Goal: Information Seeking & Learning: Learn about a topic

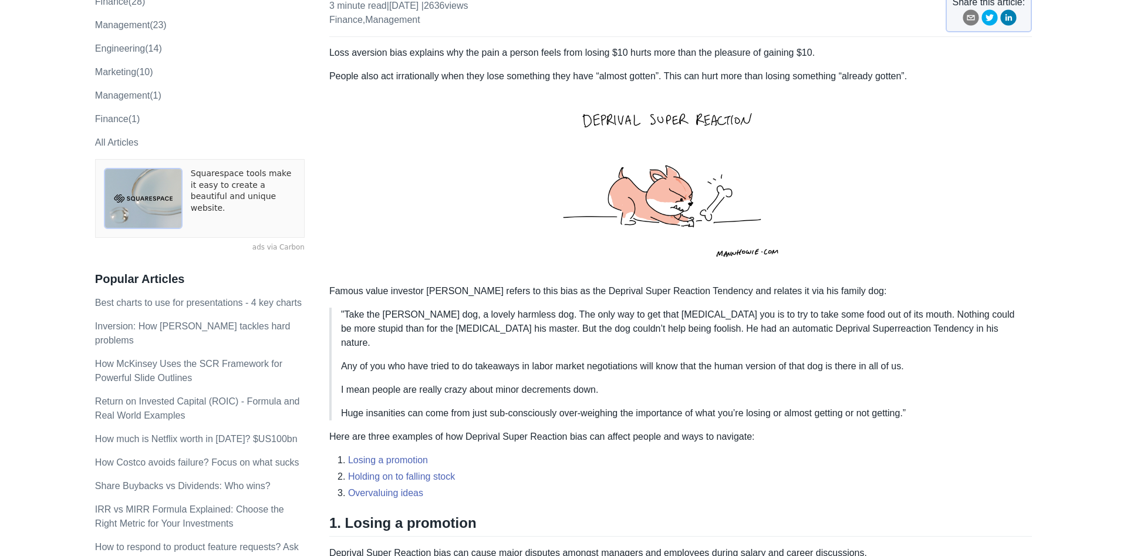
drag, startPoint x: 608, startPoint y: 160, endPoint x: 658, endPoint y: 583, distance: 425.9
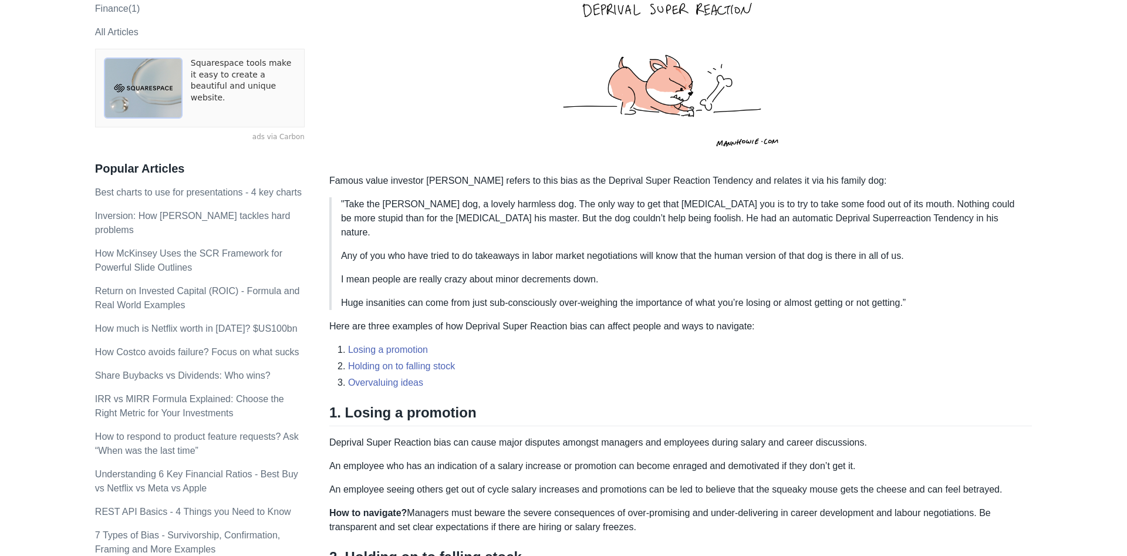
click at [476, 359] on li "Holding on to falling stock" at bounding box center [690, 366] width 684 height 14
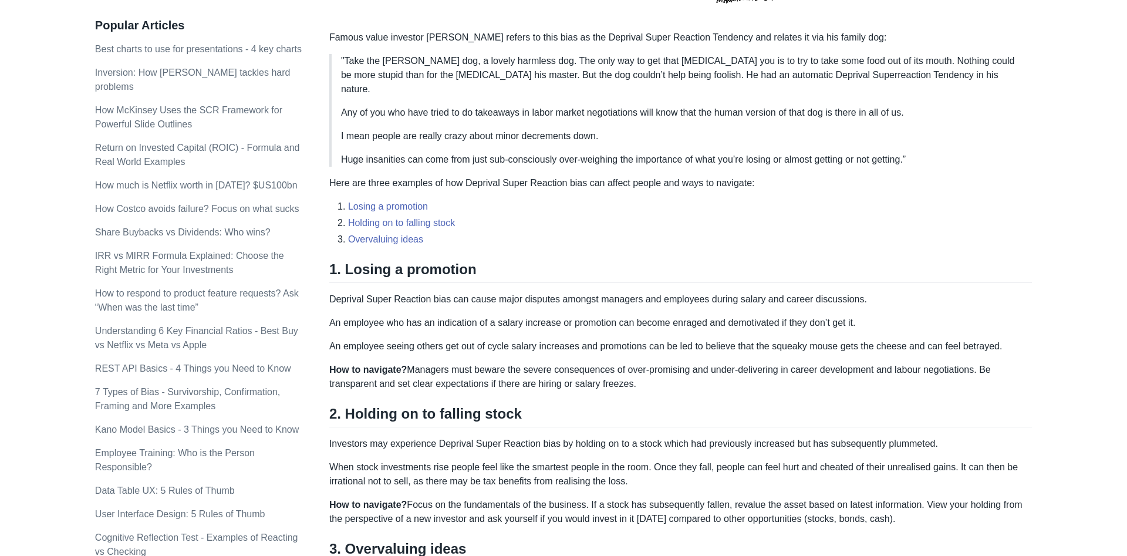
drag, startPoint x: 503, startPoint y: 343, endPoint x: 610, endPoint y: 368, distance: 109.3
click at [553, 546] on div "Loss aversion bias explains why the pain a person feels from losing $10 hurts m…" at bounding box center [680, 244] width 702 height 905
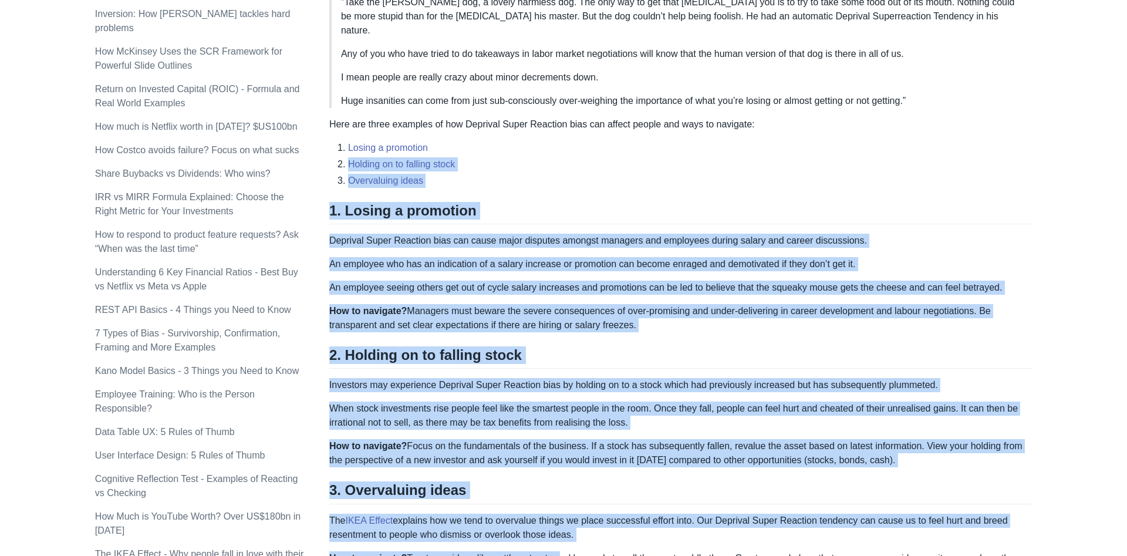
click at [624, 314] on p "How to navigate? Managers must beware the severe consequences of over-promising…" at bounding box center [680, 318] width 702 height 28
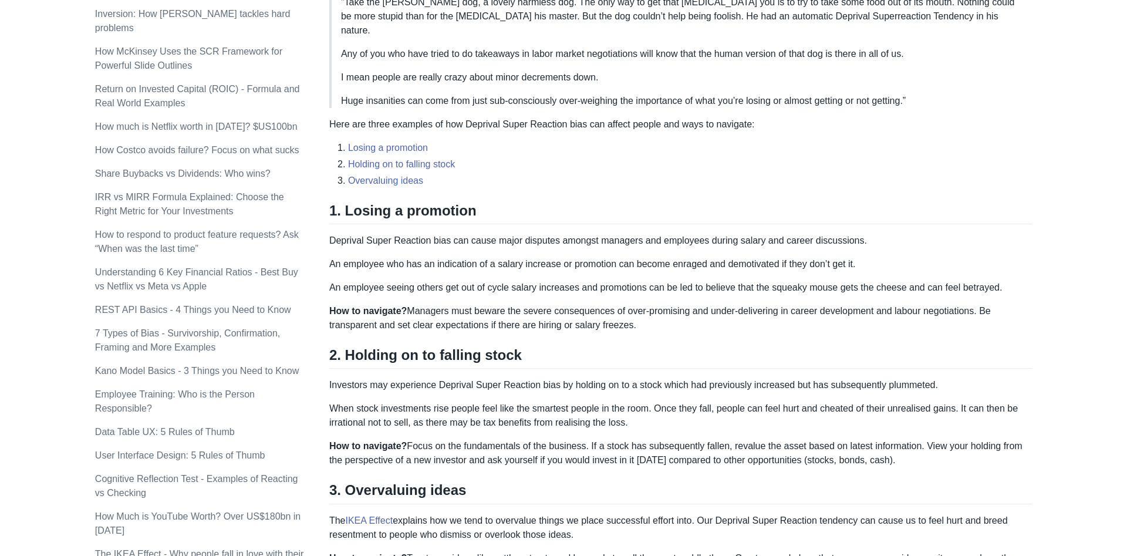
scroll to position [625, 0]
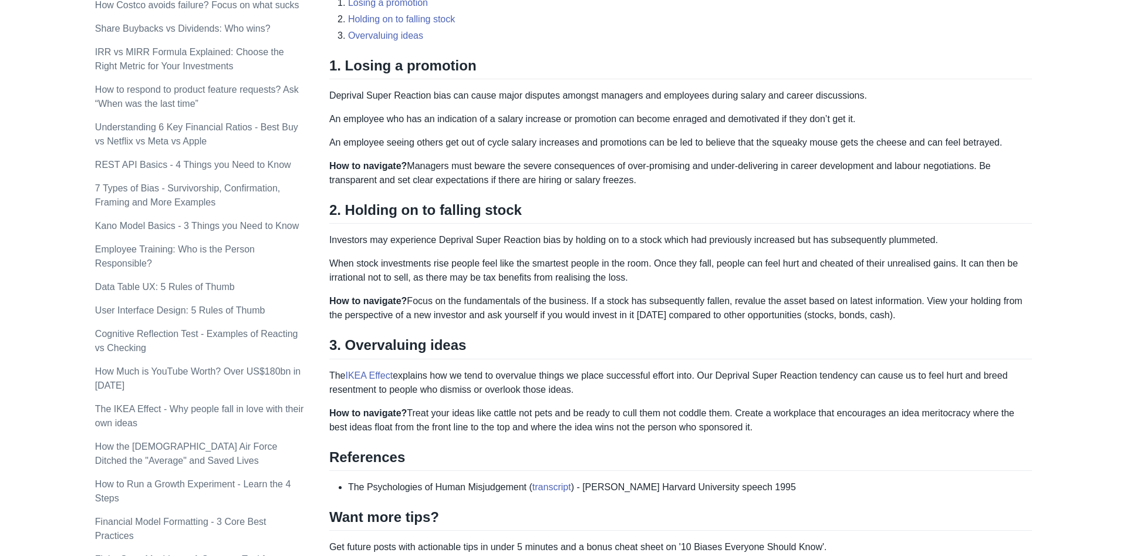
drag, startPoint x: 584, startPoint y: 583, endPoint x: 638, endPoint y: 381, distance: 209.5
click at [597, 550] on div "< All Articles Deprival Super Reaction Bias - Why it makes people go crazy? 3 m…" at bounding box center [680, 103] width 702 height 1222
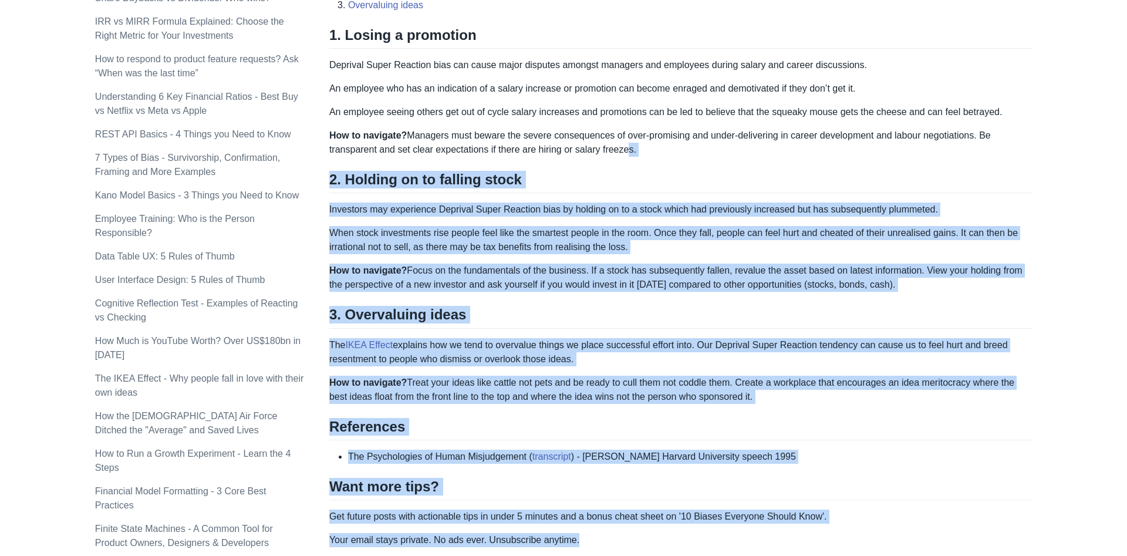
click at [641, 354] on div "Loss aversion bias explains why the pain a person feels from losing $10 hurts m…" at bounding box center [680, 10] width 702 height 905
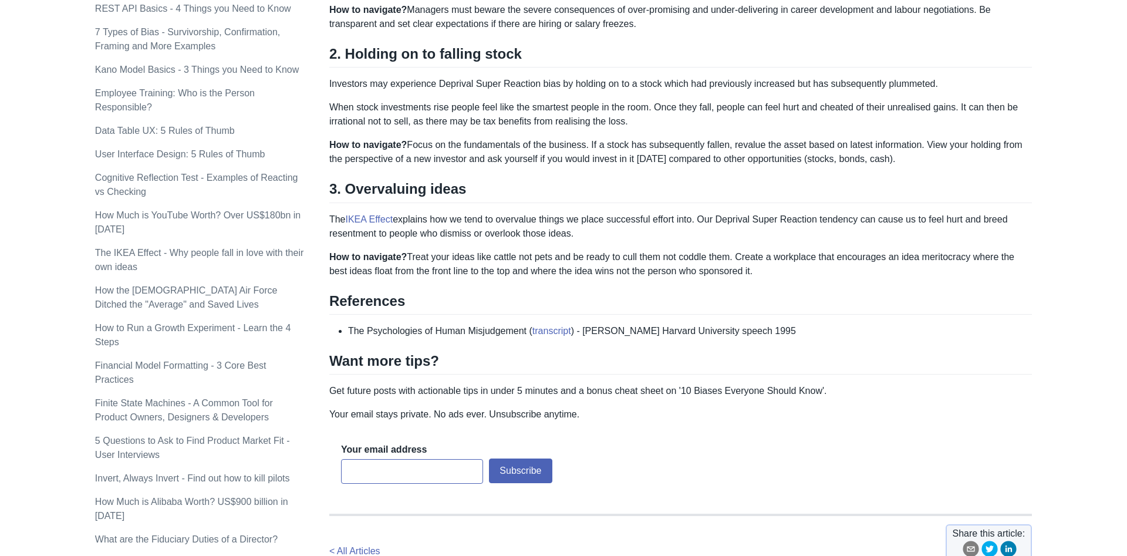
drag, startPoint x: 564, startPoint y: 583, endPoint x: 533, endPoint y: 456, distance: 131.2
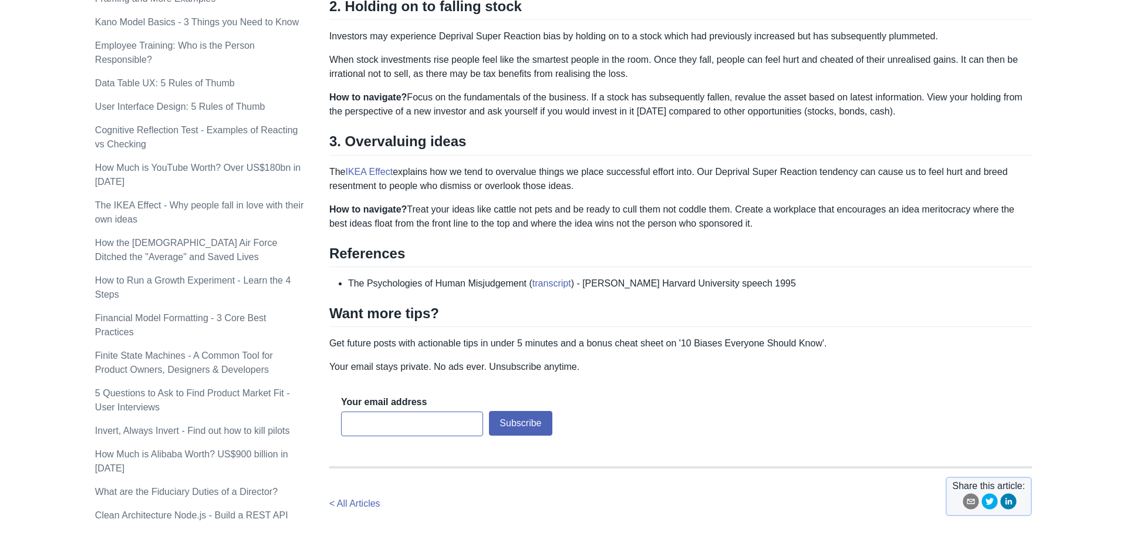
click at [688, 383] on div "Your email address Subscribe Loading... Subscribe Loading..." at bounding box center [680, 417] width 702 height 69
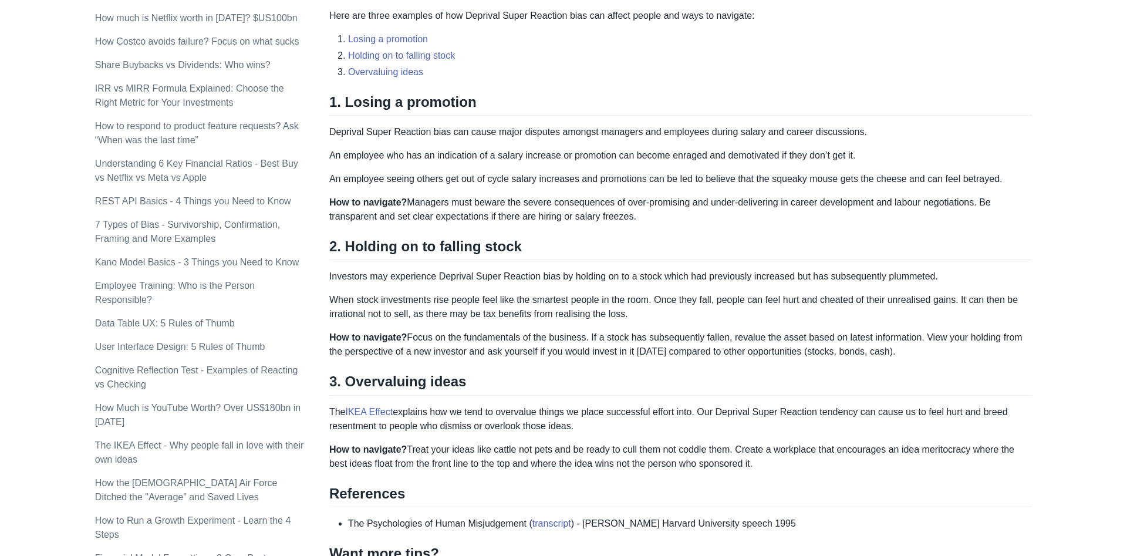
click at [557, 269] on p "Investors may experience Deprival Super Reaction bias by holding on to a stock …" at bounding box center [680, 276] width 702 height 14
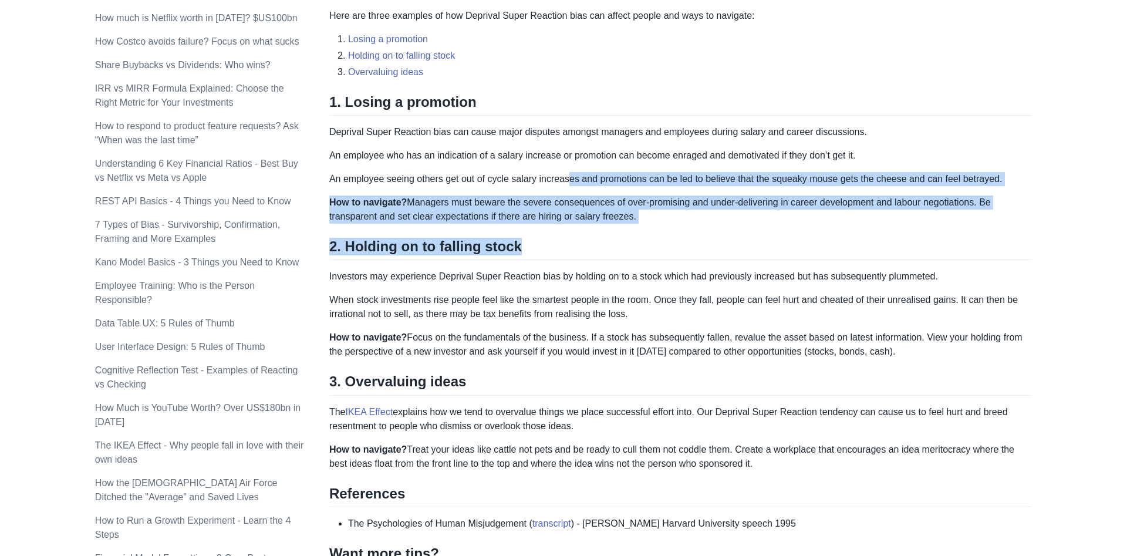
drag, startPoint x: 563, startPoint y: 242, endPoint x: 573, endPoint y: 155, distance: 87.3
click at [572, 155] on div "Loss aversion bias explains why the pain a person feels from losing $10 hurts m…" at bounding box center [680, 77] width 702 height 905
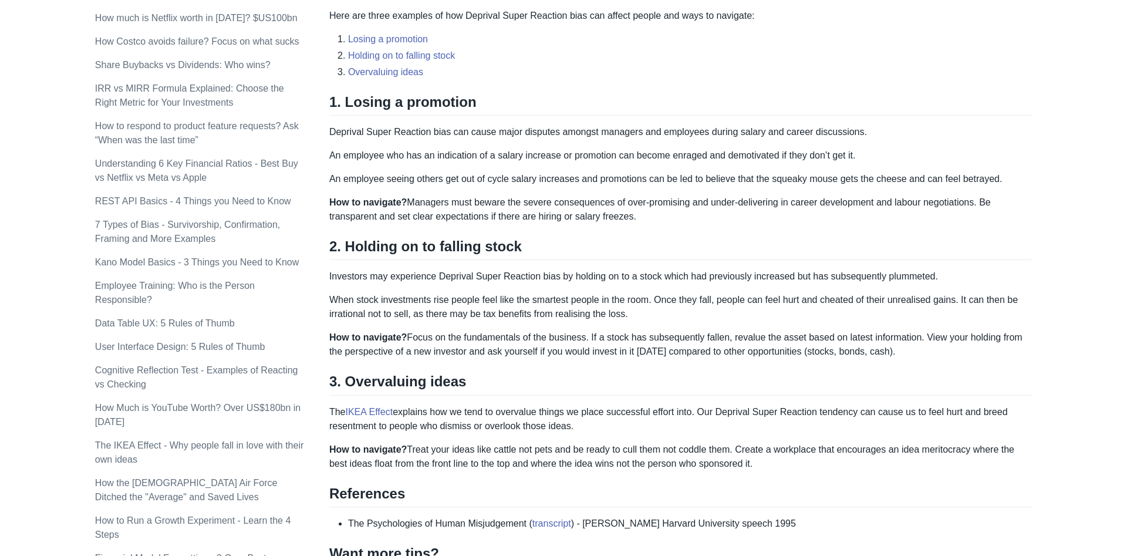
click at [573, 155] on div "Loss aversion bias explains why the pain a person feels from losing $10 hurts m…" at bounding box center [680, 77] width 702 height 905
click at [578, 210] on div "Loss aversion bias explains why the pain a person feels from losing $10 hurts m…" at bounding box center [680, 77] width 702 height 905
drag, startPoint x: 579, startPoint y: 211, endPoint x: 582, endPoint y: 228, distance: 17.4
click at [579, 216] on div "Loss aversion bias explains why the pain a person feels from losing $10 hurts m…" at bounding box center [680, 77] width 702 height 905
drag, startPoint x: 583, startPoint y: 237, endPoint x: 569, endPoint y: 174, distance: 64.5
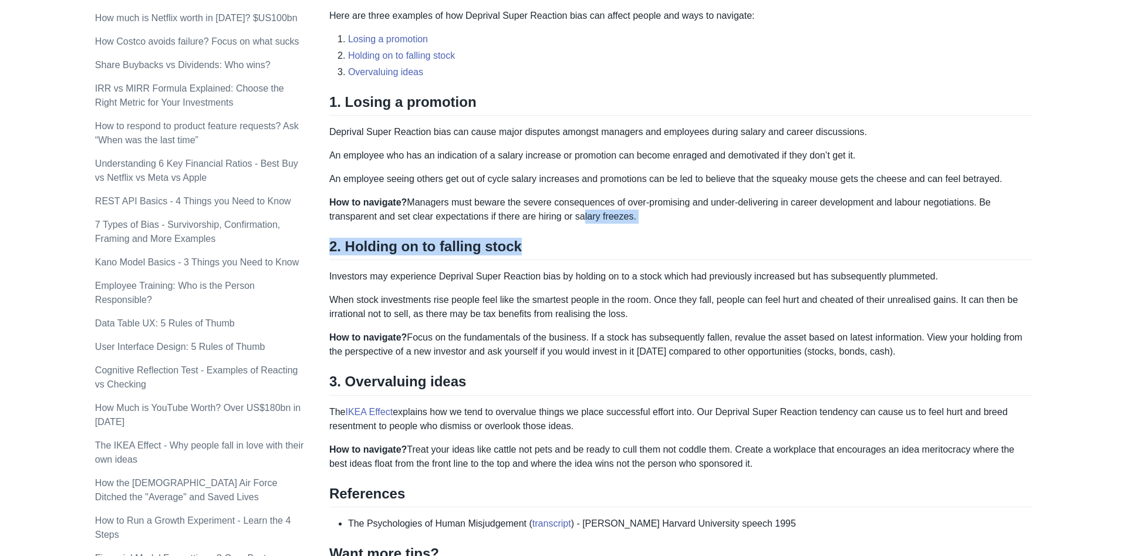
click at [567, 175] on div "Loss aversion bias explains why the pain a person feels from losing $10 hurts m…" at bounding box center [680, 77] width 702 height 905
click at [569, 174] on div "Loss aversion bias explains why the pain a person feels from losing $10 hurts m…" at bounding box center [680, 77] width 702 height 905
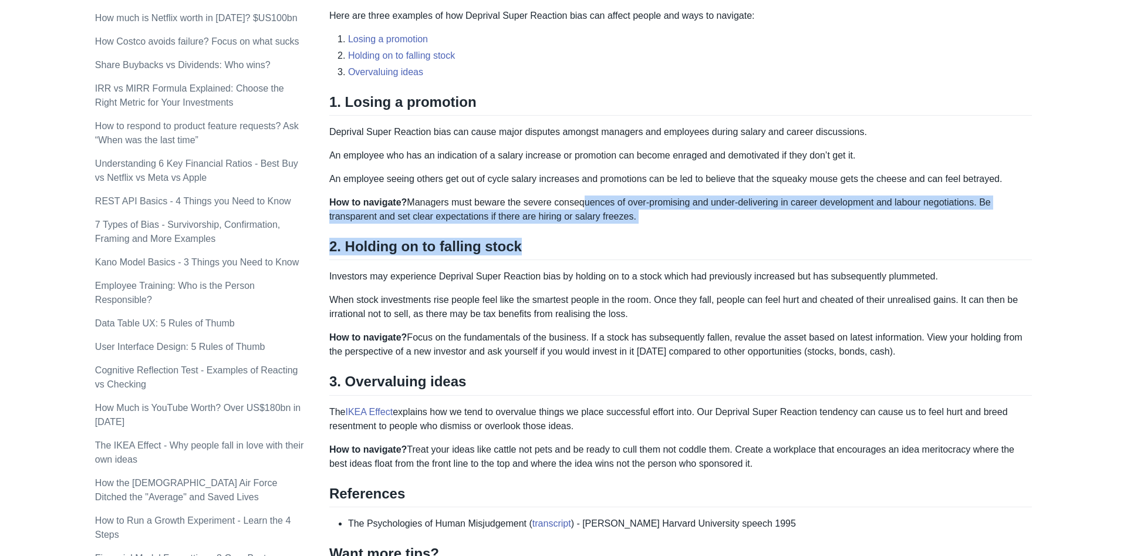
drag, startPoint x: 576, startPoint y: 242, endPoint x: 586, endPoint y: 262, distance: 21.5
click at [583, 257] on div "Loss aversion bias explains why the pain a person feels from losing $10 hurts m…" at bounding box center [680, 77] width 702 height 905
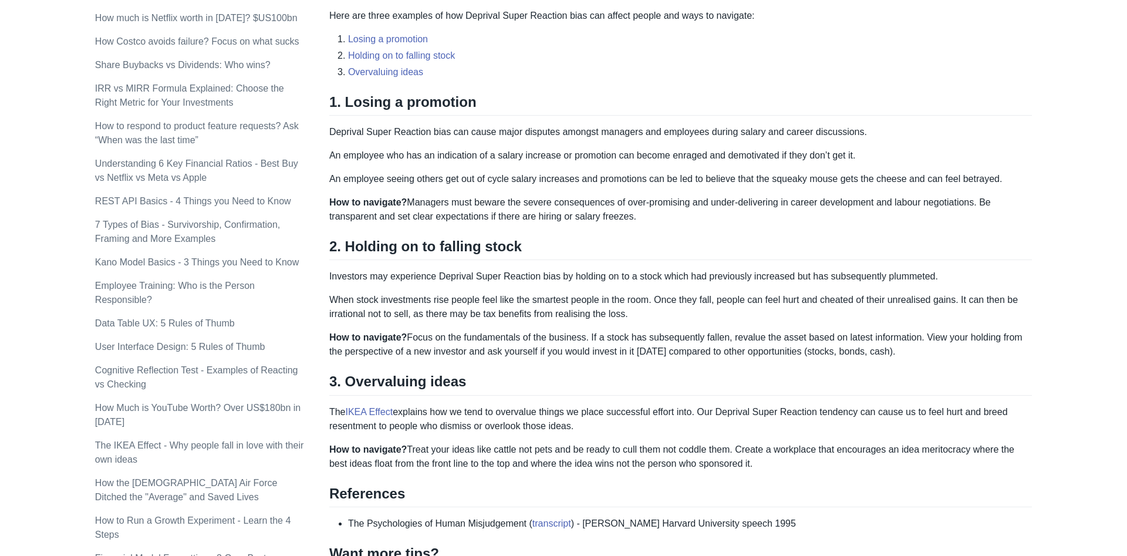
drag, startPoint x: 586, startPoint y: 265, endPoint x: 590, endPoint y: 295, distance: 30.2
click at [586, 277] on div "Loss aversion bias explains why the pain a person feels from losing $10 hurts m…" at bounding box center [680, 77] width 702 height 905
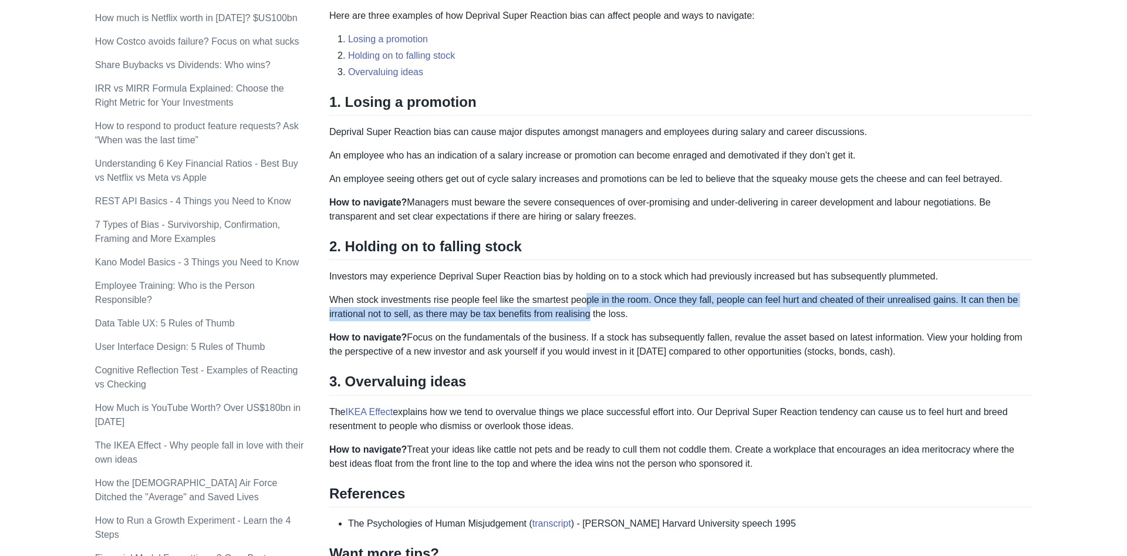
drag, startPoint x: 590, startPoint y: 295, endPoint x: 576, endPoint y: 222, distance: 74.1
click at [576, 225] on div "Loss aversion bias explains why the pain a person feels from losing $10 hurts m…" at bounding box center [680, 77] width 702 height 905
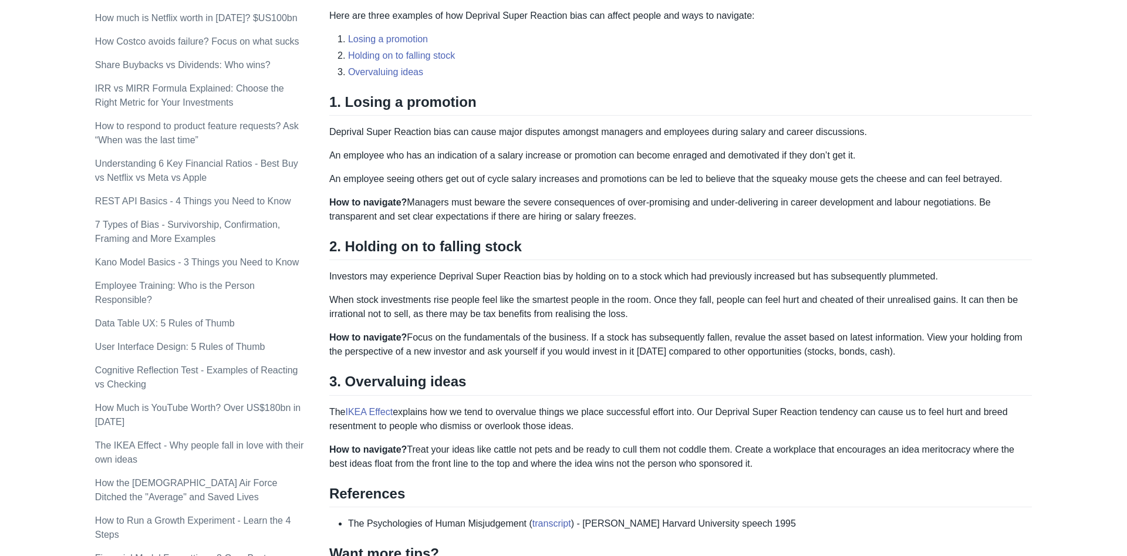
click at [576, 222] on div "Loss aversion bias explains why the pain a person feels from losing $10 hurts m…" at bounding box center [680, 77] width 702 height 905
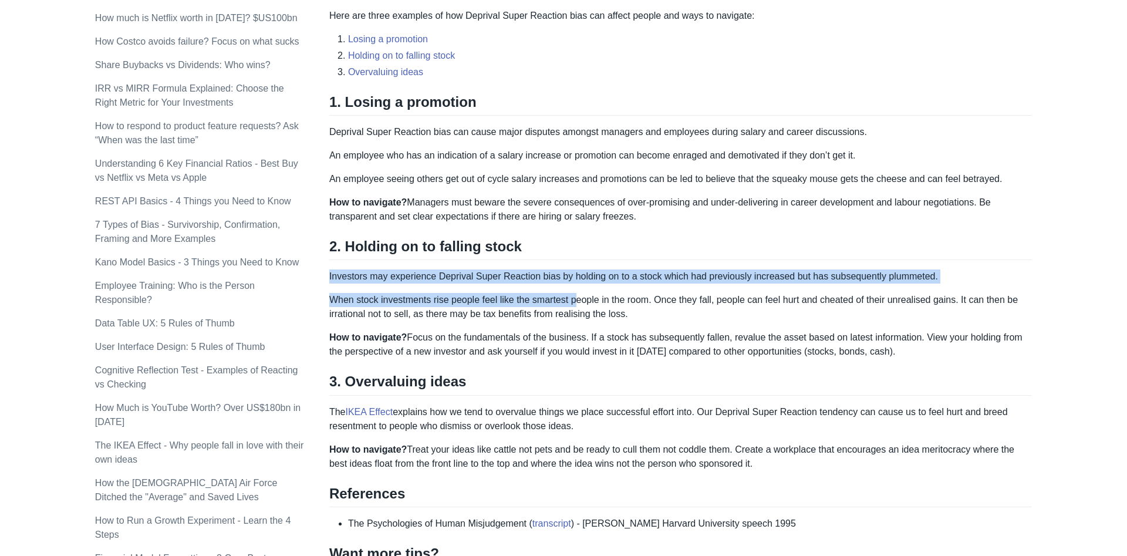
click at [580, 291] on div "Loss aversion bias explains why the pain a person feels from losing $10 hurts m…" at bounding box center [680, 77] width 702 height 905
click at [581, 293] on p "When stock investments rise people feel like the smartest people in the room. O…" at bounding box center [680, 307] width 702 height 28
drag, startPoint x: 586, startPoint y: 248, endPoint x: 590, endPoint y: 240, distance: 8.9
click at [588, 241] on div "Loss aversion bias explains why the pain a person feels from losing $10 hurts m…" at bounding box center [680, 77] width 702 height 905
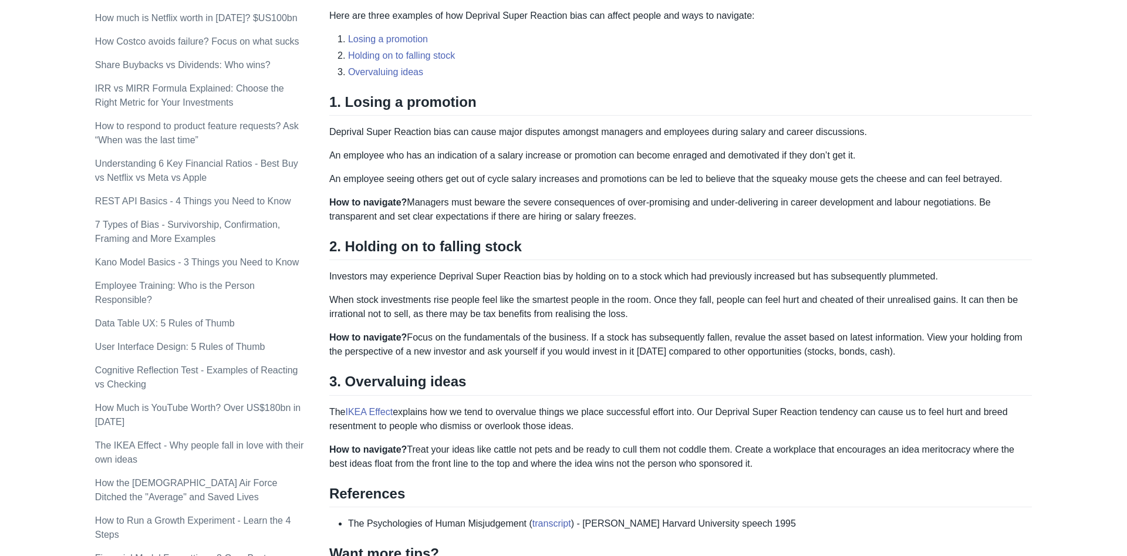
click at [590, 240] on h2 "2. Holding on to falling stock" at bounding box center [680, 249] width 702 height 22
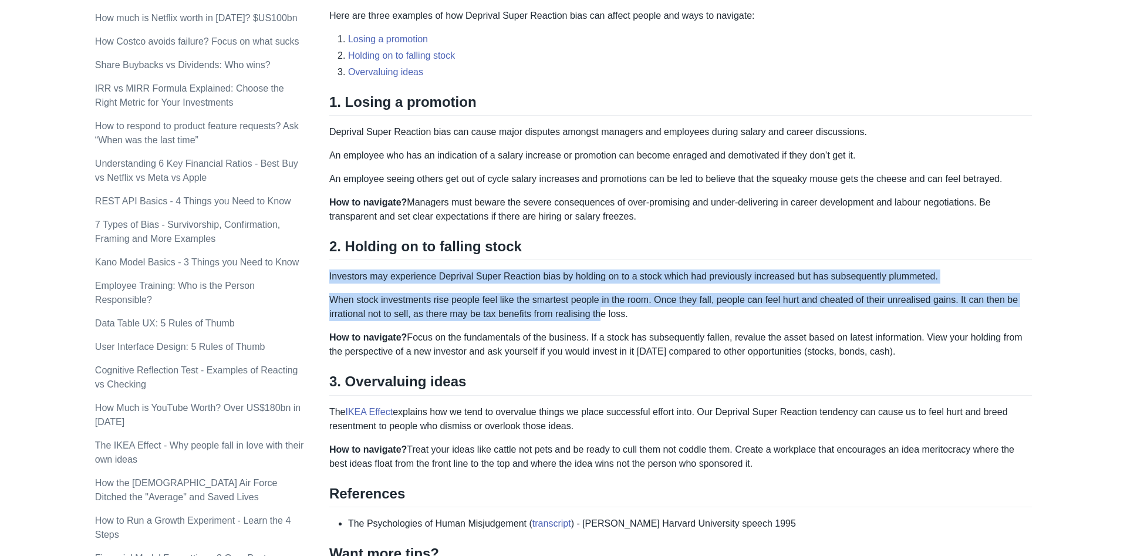
click at [604, 299] on div "Loss aversion bias explains why the pain a person feels from losing $10 hurts m…" at bounding box center [680, 77] width 702 height 905
click at [605, 299] on p "When stock investments rise people feel like the smartest people in the room. O…" at bounding box center [680, 307] width 702 height 28
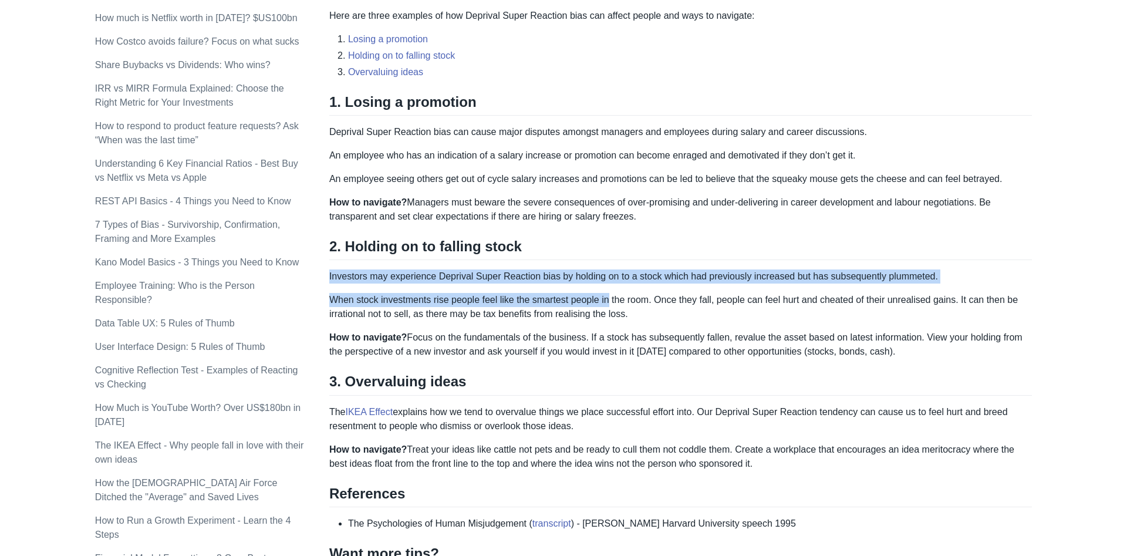
drag, startPoint x: 606, startPoint y: 275, endPoint x: 604, endPoint y: 239, distance: 35.2
click at [604, 242] on div "Loss aversion bias explains why the pain a person feels from losing $10 hurts m…" at bounding box center [680, 77] width 702 height 905
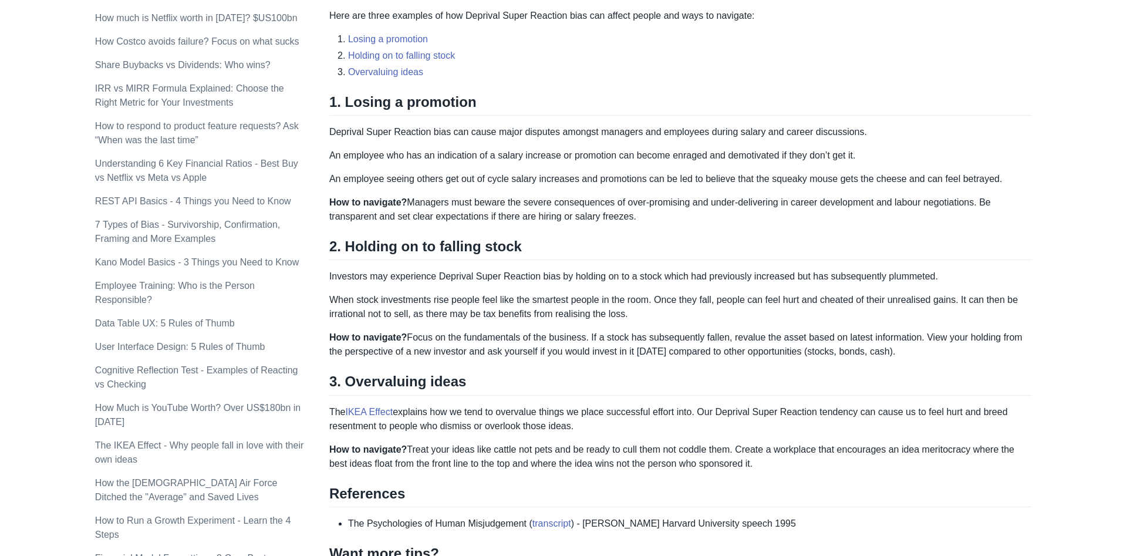
click at [604, 239] on h2 "2. Holding on to falling stock" at bounding box center [680, 249] width 702 height 22
